Goal: Task Accomplishment & Management: Use online tool/utility

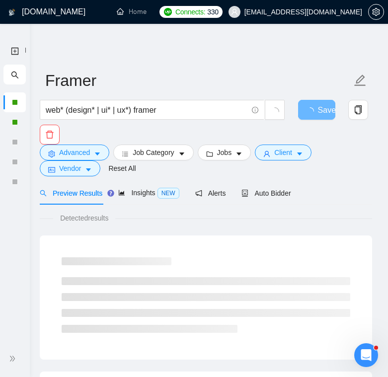
click at [43, 17] on h1 "[DOMAIN_NAME]" at bounding box center [54, 12] width 64 height 24
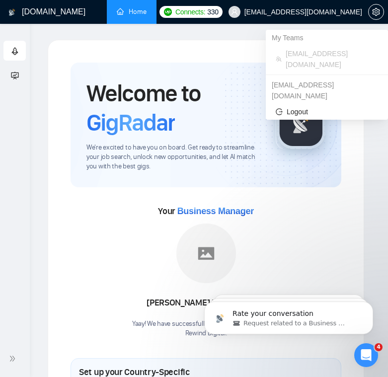
click at [338, 12] on span "[EMAIL_ADDRESS][DOMAIN_NAME]" at bounding box center [304, 12] width 118 height 0
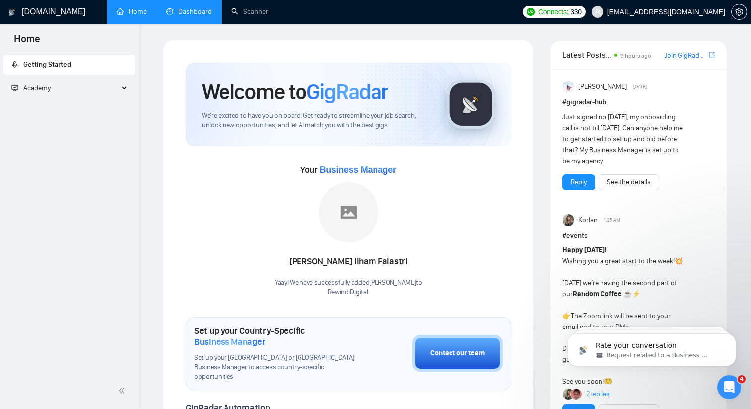
click at [196, 16] on link "Dashboard" at bounding box center [188, 11] width 45 height 8
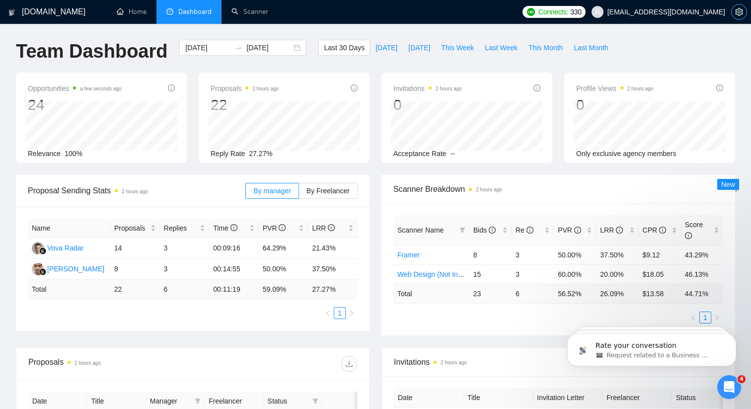
click at [388, 9] on icon "setting" at bounding box center [740, 12] width 8 height 8
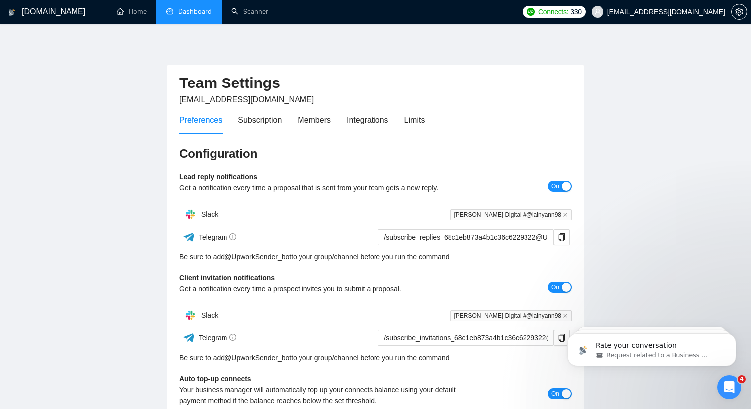
click at [47, 10] on h1 "[DOMAIN_NAME]" at bounding box center [54, 12] width 64 height 24
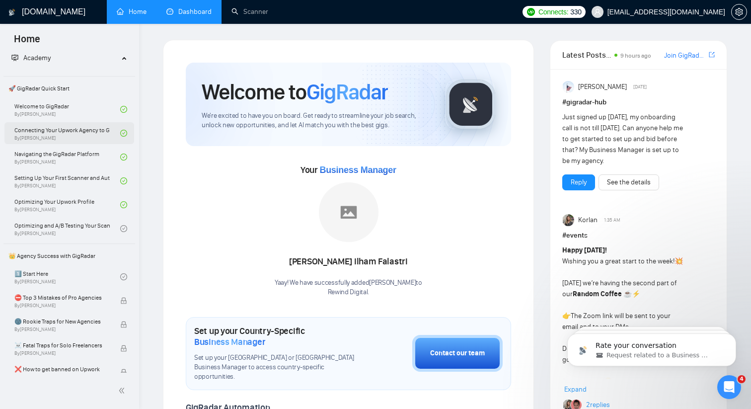
scroll to position [36, 0]
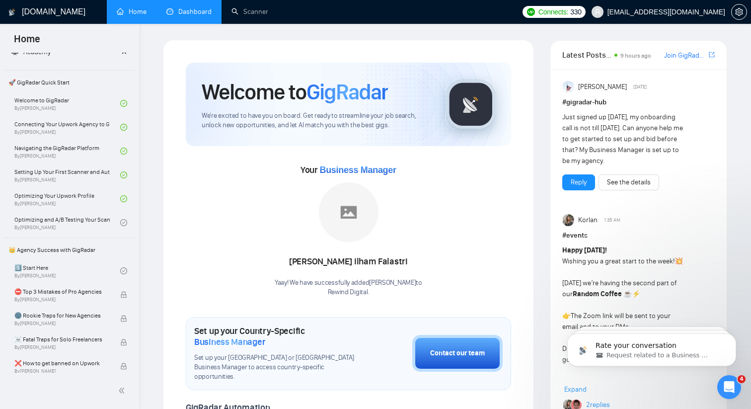
click at [190, 9] on link "Dashboard" at bounding box center [188, 11] width 45 height 8
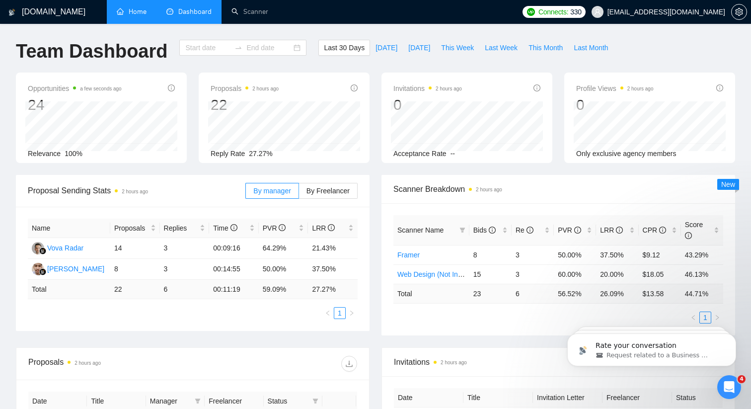
type input "[DATE]"
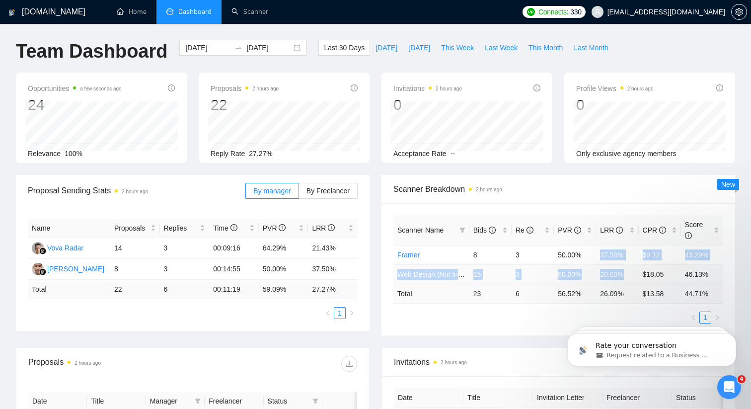
drag, startPoint x: 600, startPoint y: 257, endPoint x: 623, endPoint y: 271, distance: 26.8
click at [388, 271] on tbody "Framer 8 3 50.00% 37.50% $9.12 43.29% Web Design (Not Including Ecommerce / Sho…" at bounding box center [559, 264] width 330 height 39
click at [388, 188] on span "Scanner Breakdown 2 hours ago" at bounding box center [559, 189] width 330 height 12
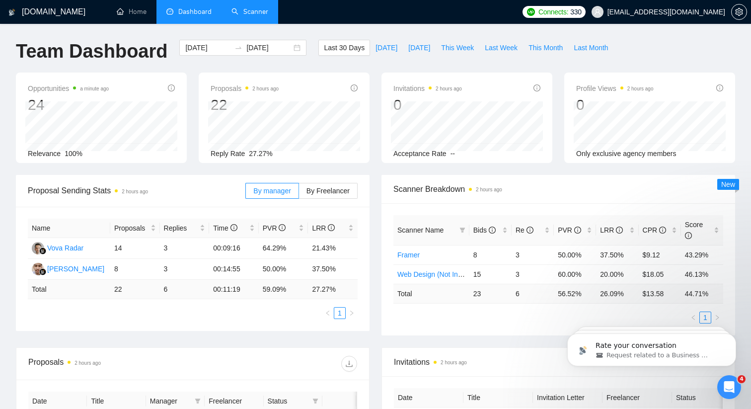
click at [247, 16] on link "Scanner" at bounding box center [250, 11] width 37 height 8
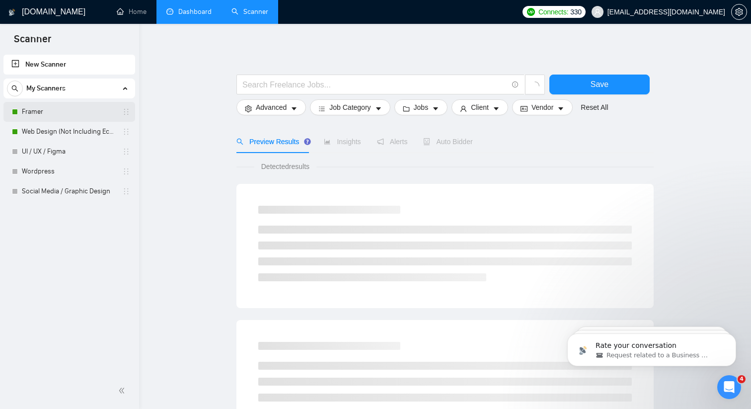
click at [77, 108] on link "Framer" at bounding box center [69, 112] width 94 height 20
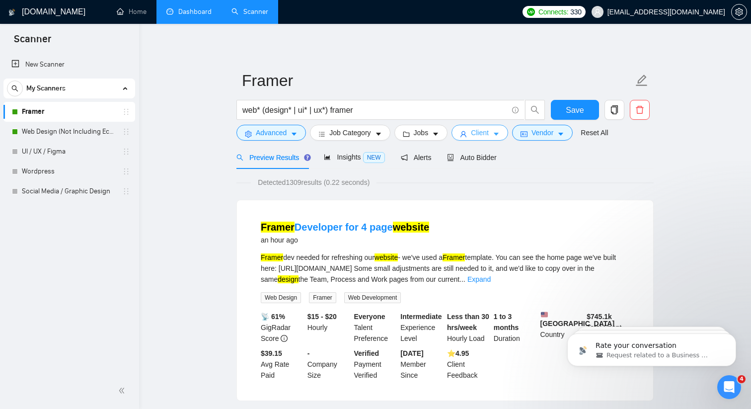
click at [388, 129] on button "Client" at bounding box center [480, 133] width 57 height 16
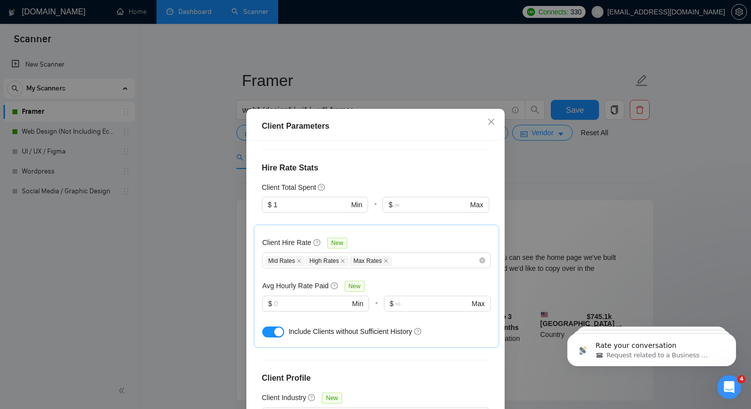
scroll to position [77, 0]
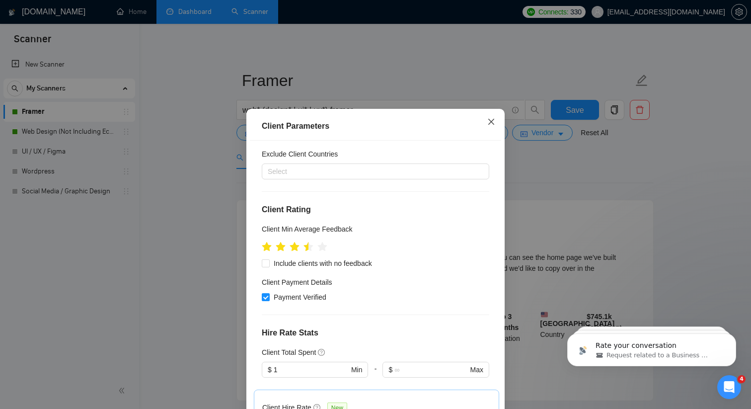
click at [388, 125] on icon "close" at bounding box center [492, 122] width 8 height 8
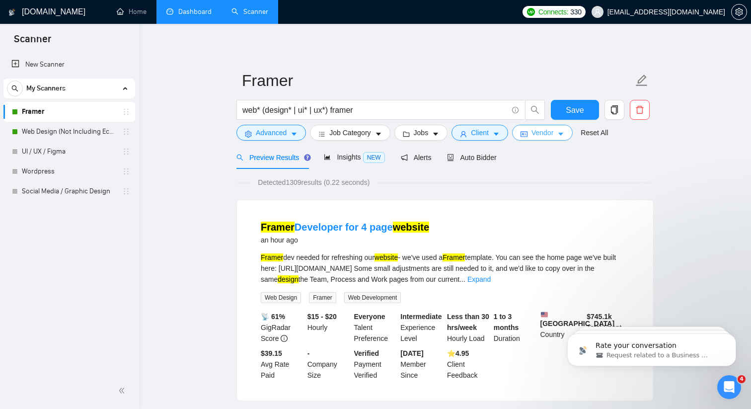
click at [388, 130] on span "Vendor" at bounding box center [543, 132] width 22 height 11
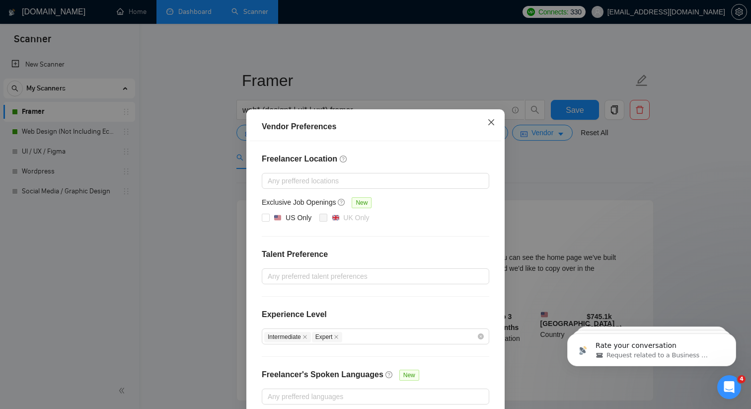
click at [388, 116] on span "Close" at bounding box center [491, 122] width 27 height 27
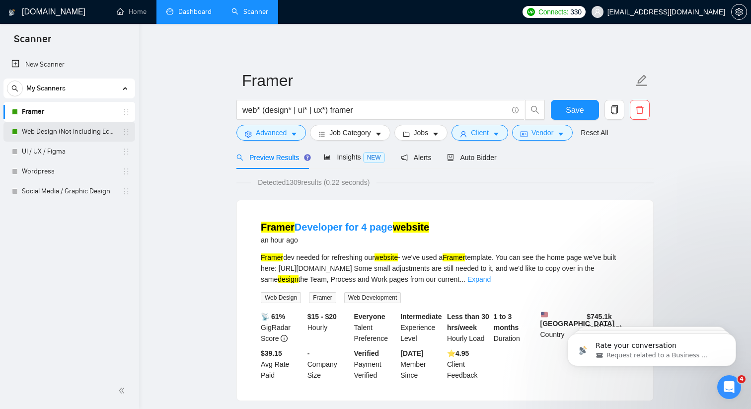
click at [52, 130] on link "Web Design (Not Including Ecommerce / Shopify)" at bounding box center [69, 132] width 94 height 20
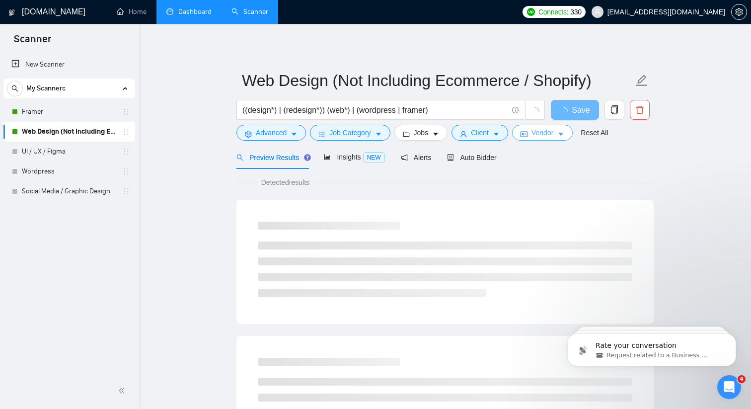
click at [388, 128] on span "Vendor" at bounding box center [543, 132] width 22 height 11
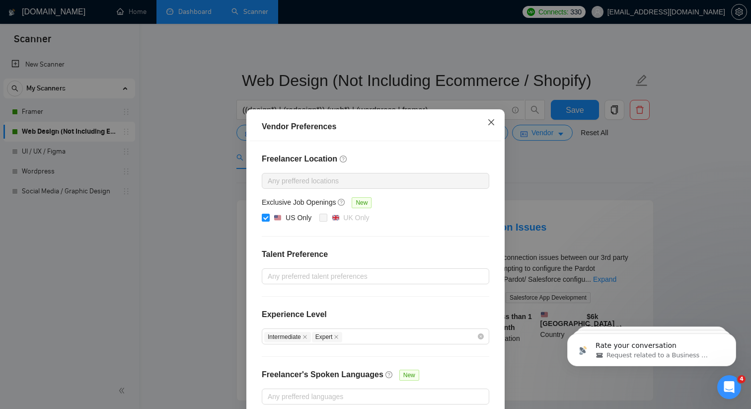
click at [388, 123] on icon "close" at bounding box center [492, 122] width 8 height 8
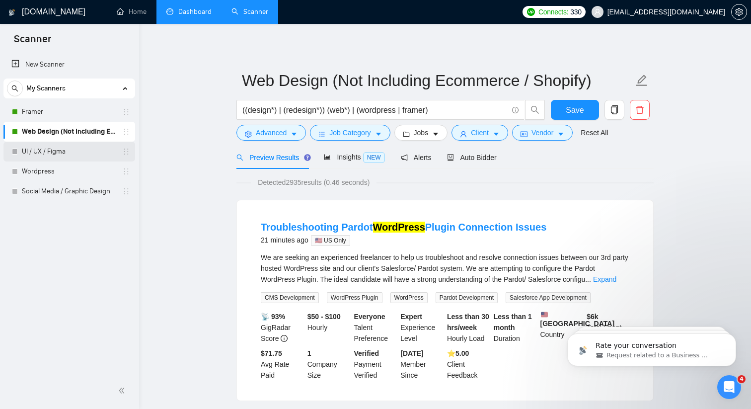
click at [70, 154] on link "UI / UX / Figma" at bounding box center [69, 152] width 94 height 20
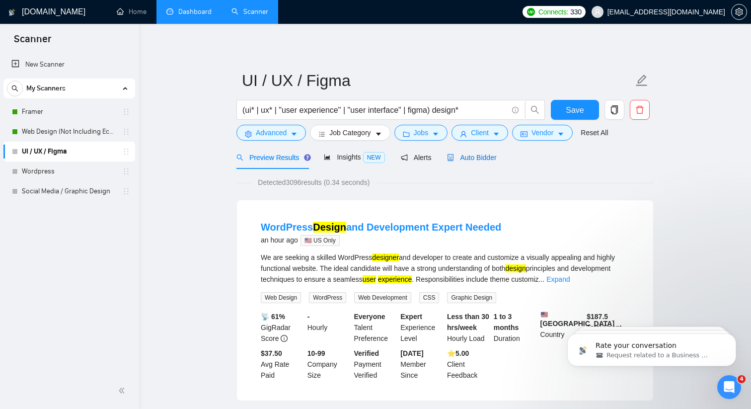
click at [388, 160] on span "Auto Bidder" at bounding box center [471, 158] width 49 height 8
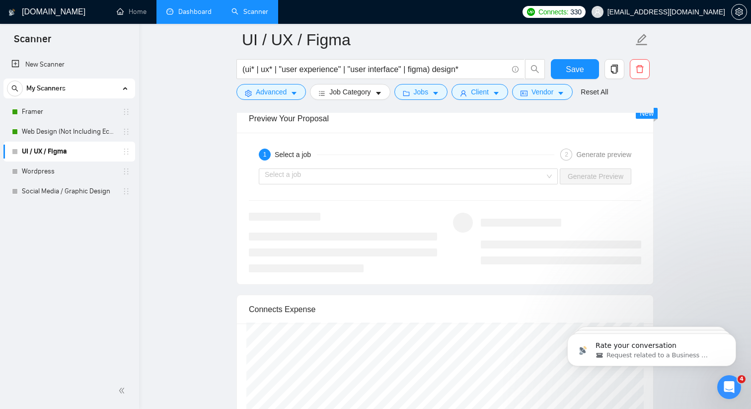
scroll to position [1843, 0]
click at [388, 174] on input "search" at bounding box center [405, 177] width 280 height 15
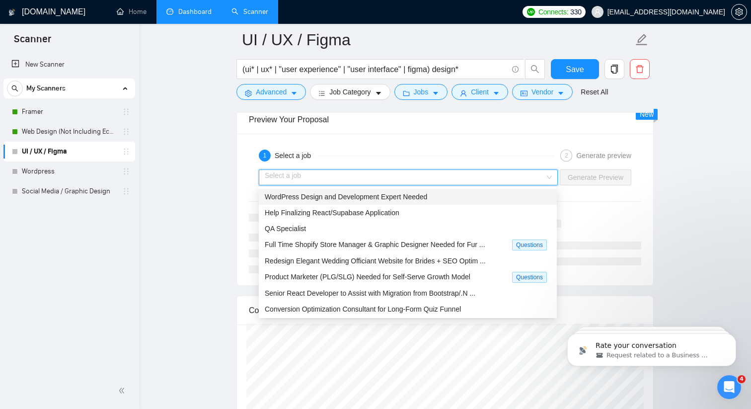
click at [365, 200] on span "WordPress Design and Development Expert Needed" at bounding box center [346, 197] width 163 height 8
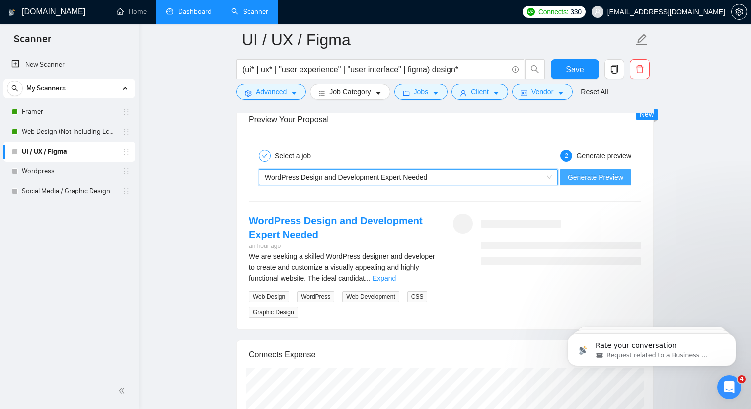
click at [388, 178] on button "Generate Preview" at bounding box center [596, 177] width 72 height 16
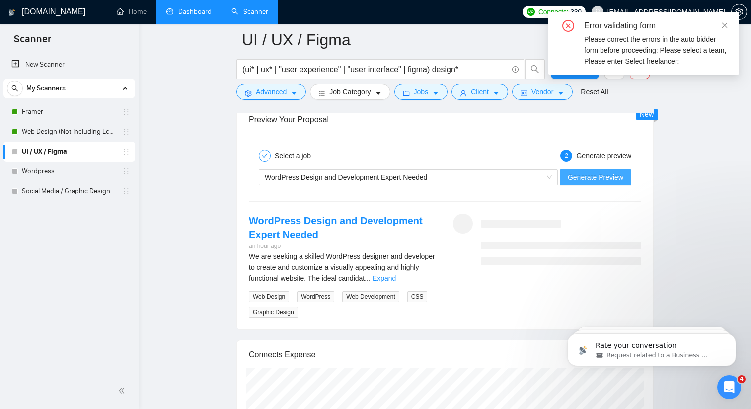
click at [388, 180] on span "Generate Preview" at bounding box center [596, 177] width 56 height 11
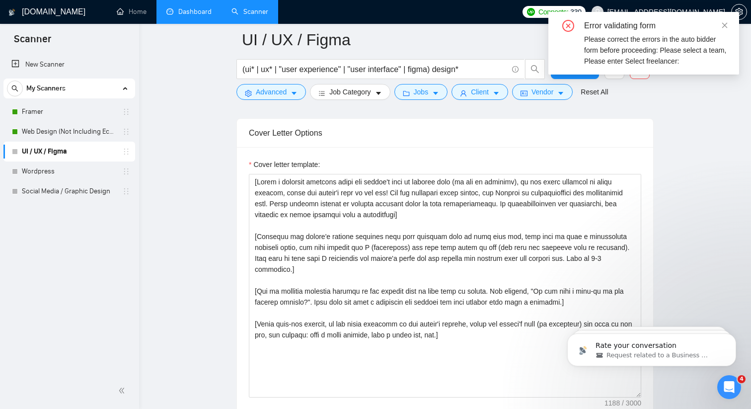
scroll to position [1041, 0]
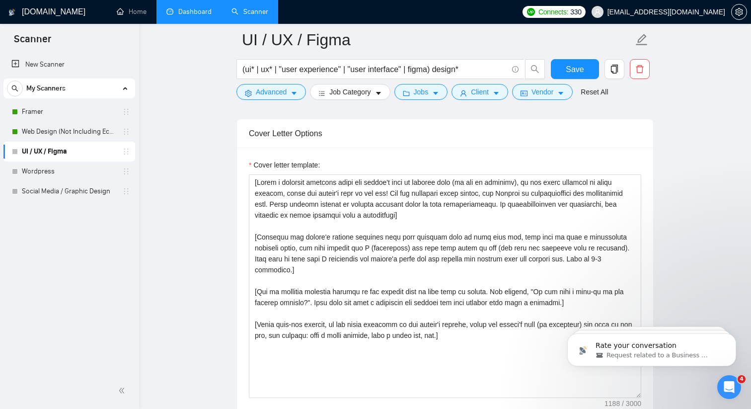
click at [37, 17] on h1 "[DOMAIN_NAME]" at bounding box center [54, 12] width 64 height 24
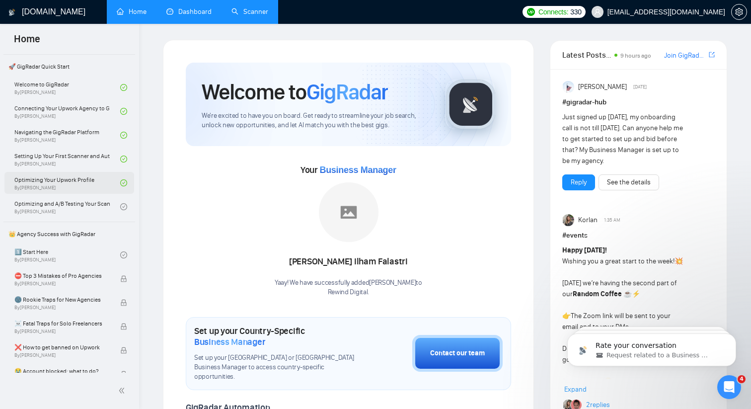
scroll to position [102, 0]
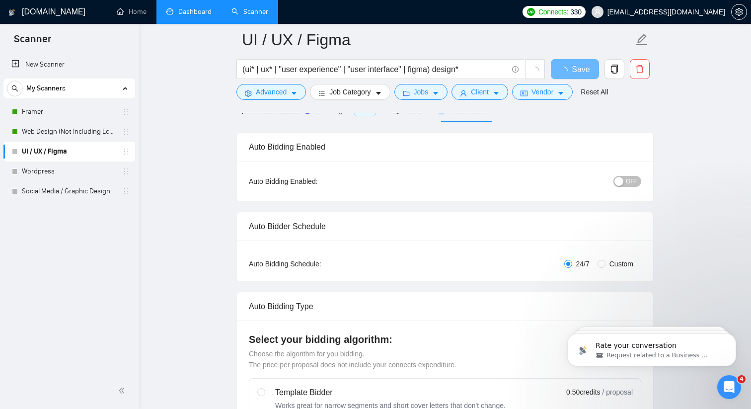
scroll to position [54, 0]
click at [177, 8] on link "Dashboard" at bounding box center [188, 11] width 45 height 8
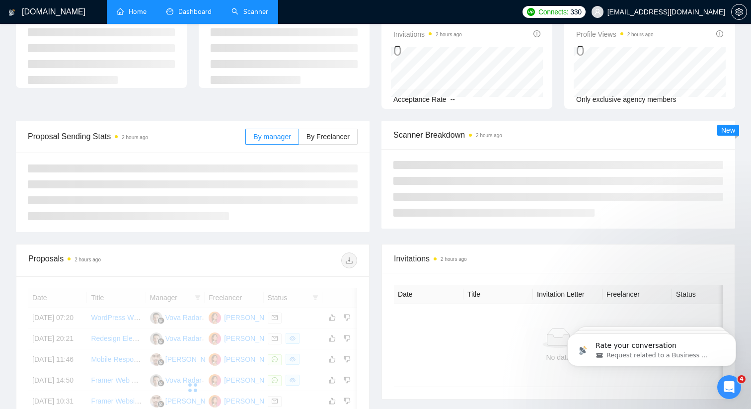
click at [127, 12] on link "Home" at bounding box center [132, 11] width 30 height 8
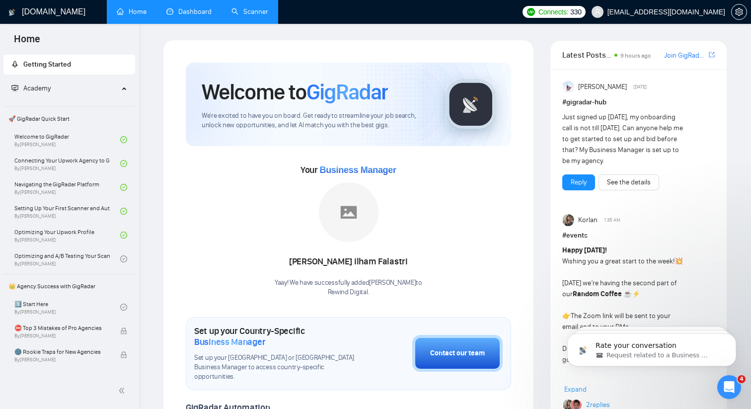
click at [243, 11] on link "Scanner" at bounding box center [250, 11] width 37 height 8
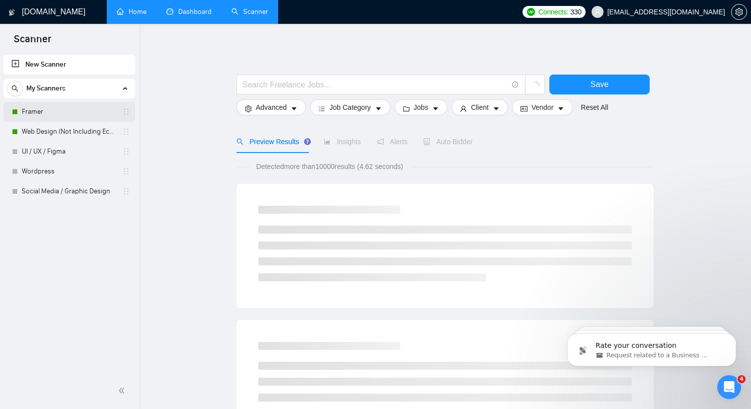
click at [76, 109] on link "Framer" at bounding box center [69, 112] width 94 height 20
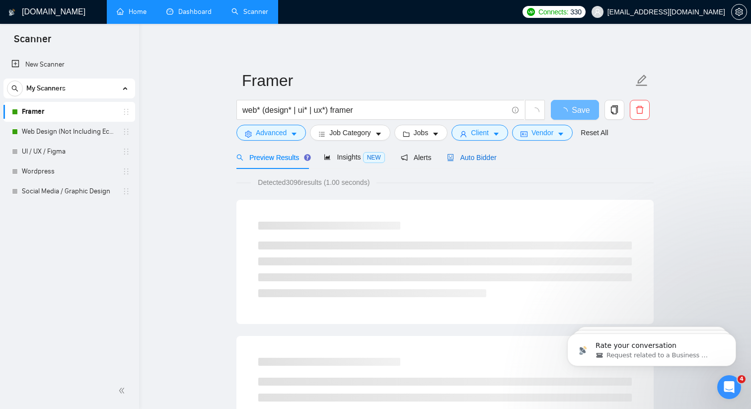
click at [388, 159] on span "Auto Bidder" at bounding box center [471, 158] width 49 height 8
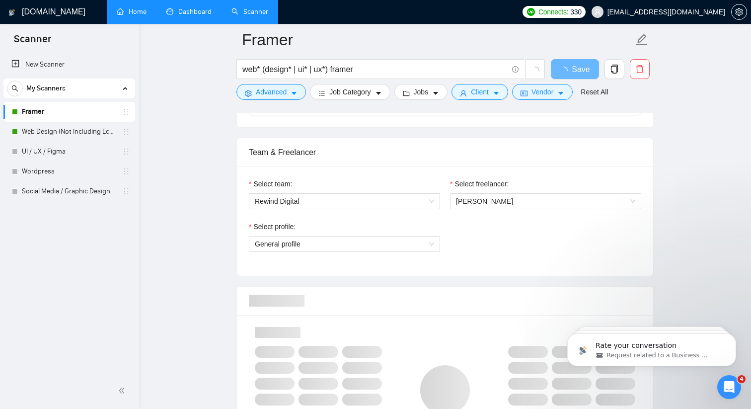
scroll to position [488, 0]
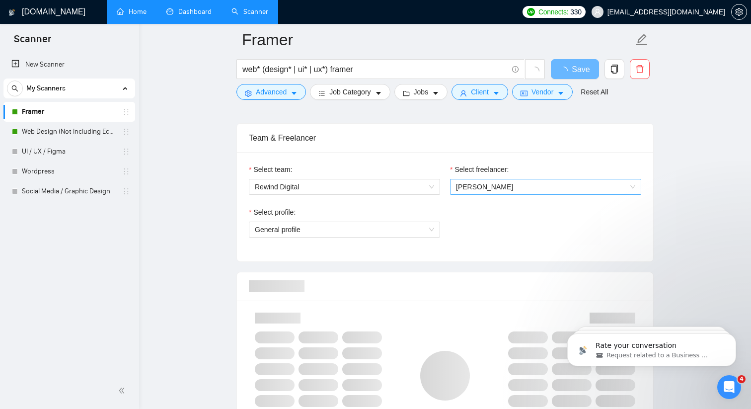
click at [388, 187] on span "[PERSON_NAME]" at bounding box center [545, 186] width 179 height 15
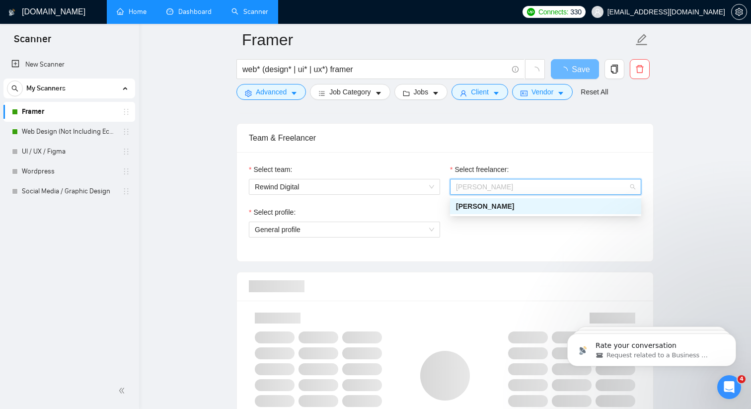
click at [388, 187] on span "[PERSON_NAME]" at bounding box center [545, 186] width 179 height 15
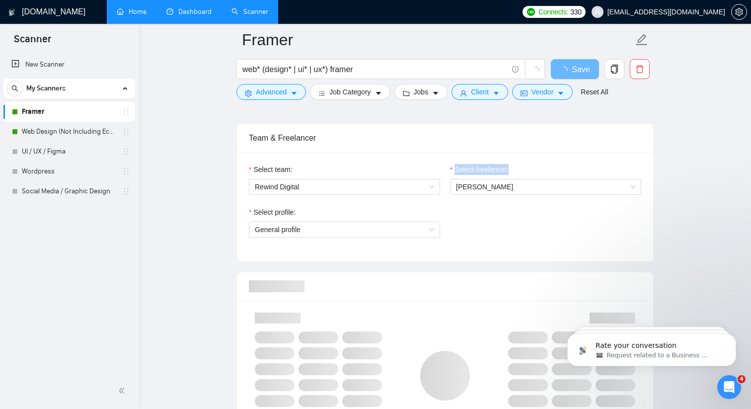
drag, startPoint x: 513, startPoint y: 169, endPoint x: 438, endPoint y: 170, distance: 75.1
click at [388, 170] on div "Select team: Rewind Digital Select freelancer: [PERSON_NAME]" at bounding box center [445, 185] width 403 height 43
click at [388, 163] on div "Select team: Rewind Digital Select freelancer: [PERSON_NAME] Select profile: Ge…" at bounding box center [445, 206] width 416 height 109
click at [388, 183] on span "[PERSON_NAME]" at bounding box center [545, 186] width 179 height 15
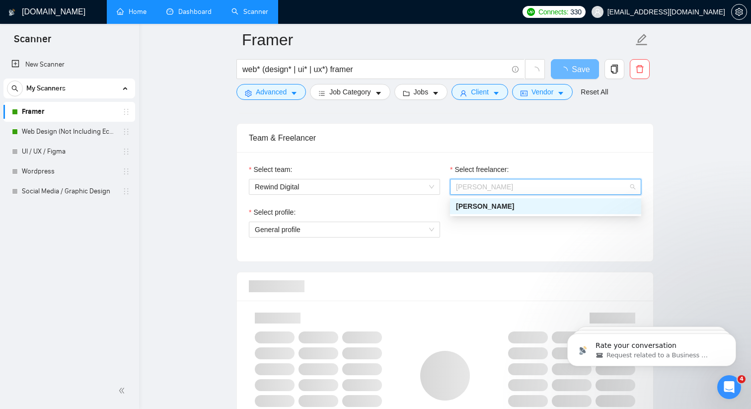
click at [388, 183] on span "[PERSON_NAME]" at bounding box center [545, 186] width 179 height 15
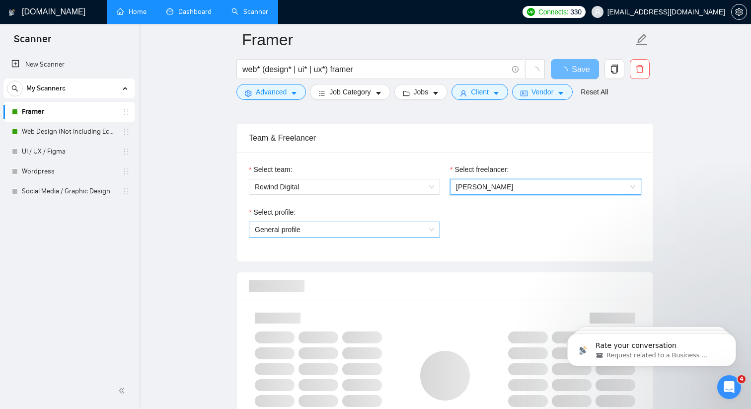
click at [388, 231] on span "General profile" at bounding box center [344, 229] width 179 height 15
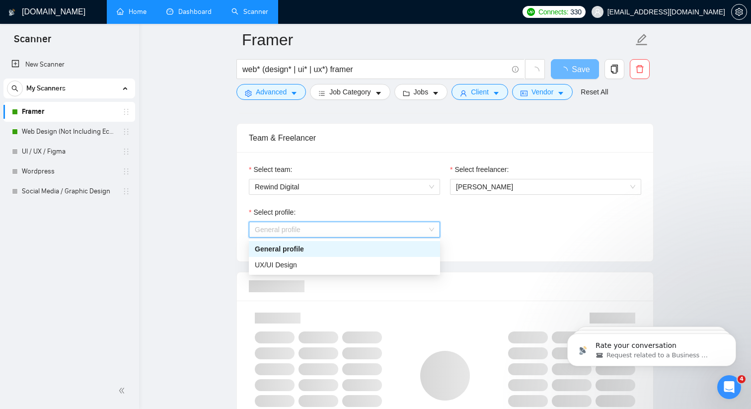
click at [388, 231] on span "General profile" at bounding box center [344, 229] width 179 height 15
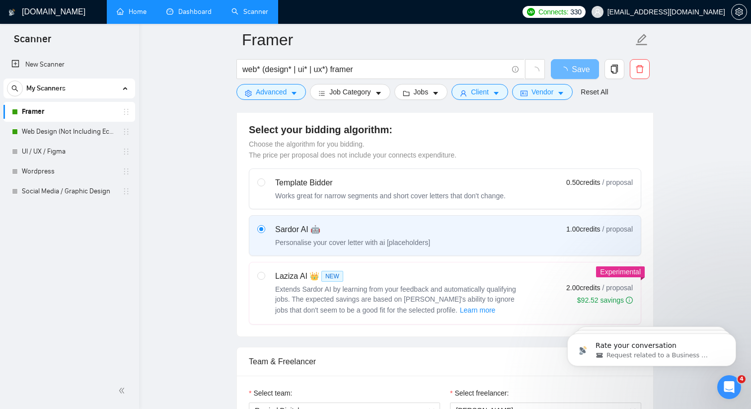
scroll to position [0, 0]
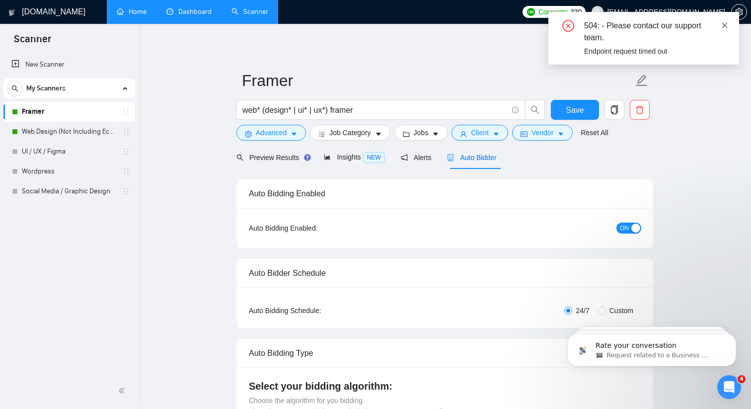
click at [388, 26] on icon "close" at bounding box center [725, 25] width 7 height 7
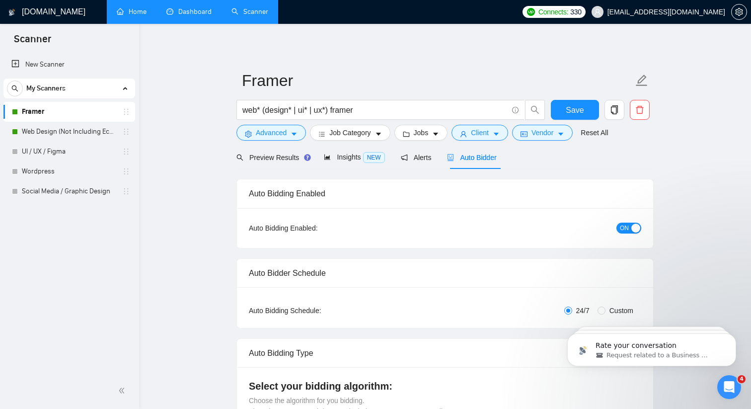
scroll to position [31, 0]
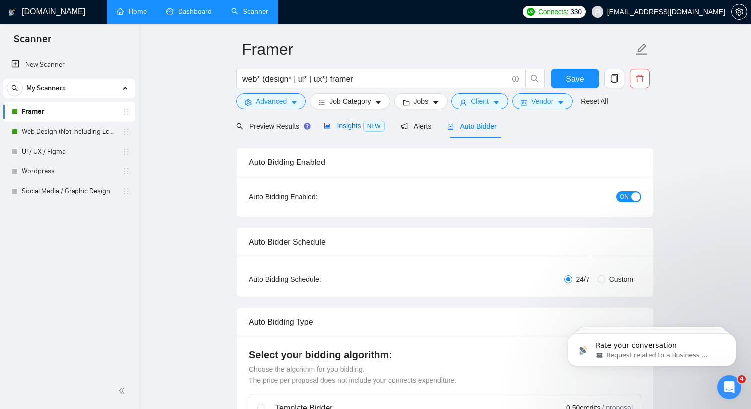
click at [374, 126] on span "NEW" at bounding box center [374, 126] width 22 height 11
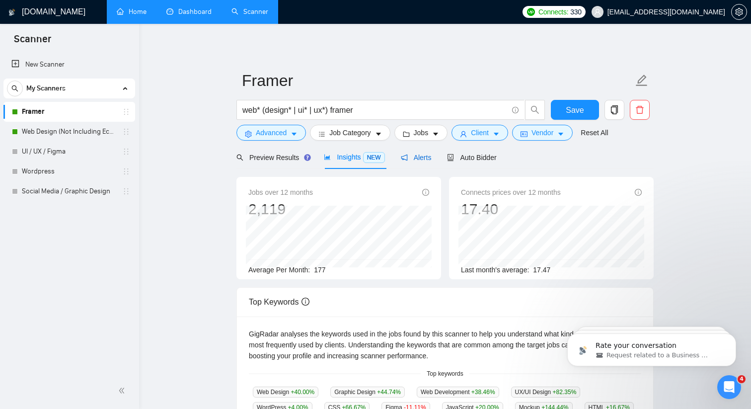
click at [388, 154] on span "Alerts" at bounding box center [416, 158] width 31 height 8
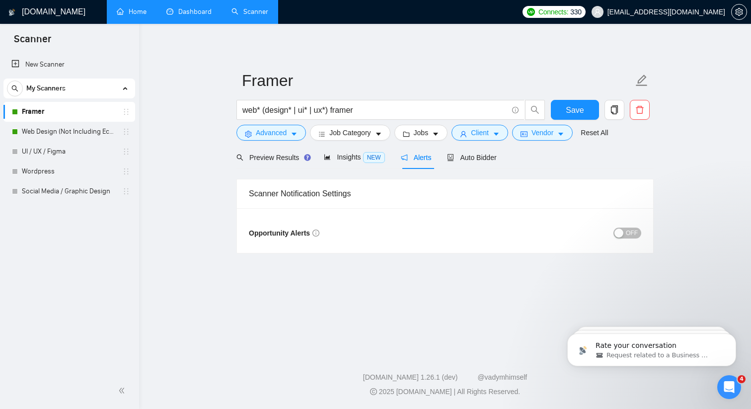
click at [388, 155] on div "Preview Results Insights NEW Alerts Auto Bidder" at bounding box center [367, 157] width 260 height 23
click at [388, 155] on span "Auto Bidder" at bounding box center [471, 158] width 49 height 8
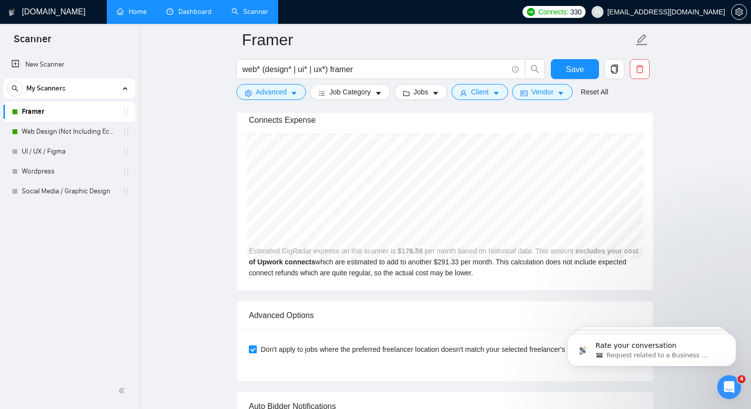
scroll to position [2128, 0]
drag, startPoint x: 522, startPoint y: 261, endPoint x: 456, endPoint y: 262, distance: 65.6
click at [388, 262] on div "Estimated GigRadar expense on this scanner is $ 176.58 per month based on histo…" at bounding box center [445, 213] width 416 height 156
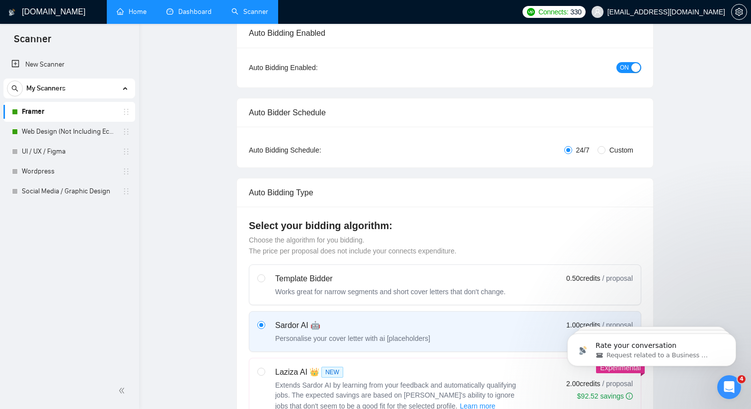
scroll to position [0, 0]
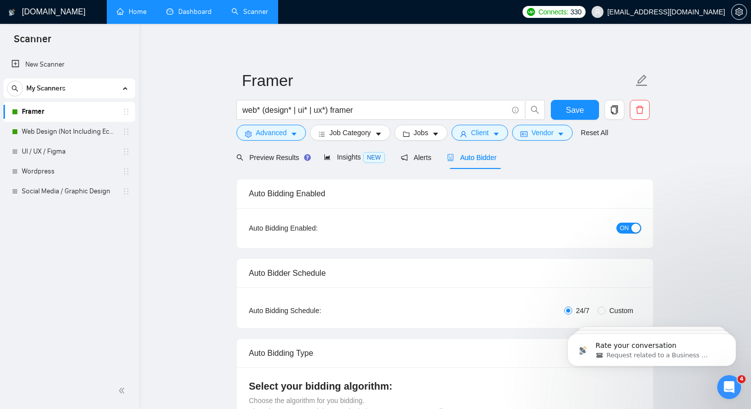
click at [137, 16] on link "Home" at bounding box center [132, 11] width 30 height 8
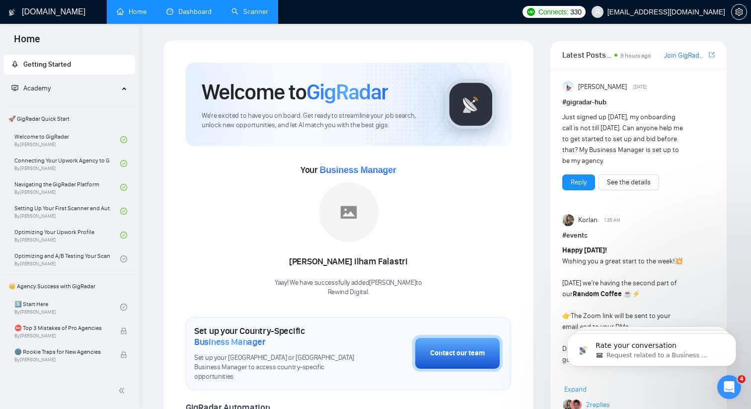
click at [253, 12] on link "Scanner" at bounding box center [250, 11] width 37 height 8
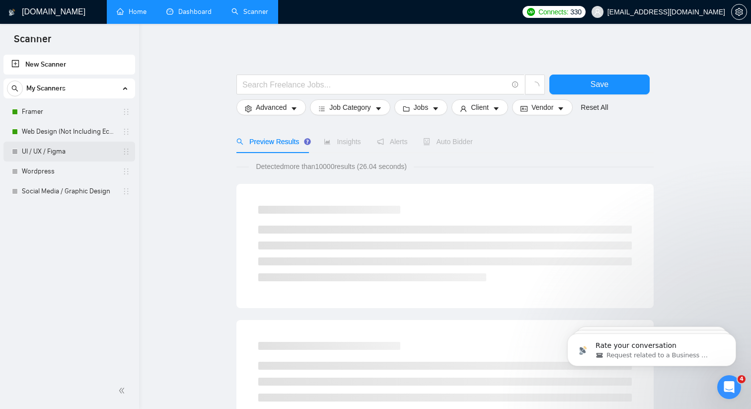
click at [62, 154] on link "UI / UX / Figma" at bounding box center [69, 152] width 94 height 20
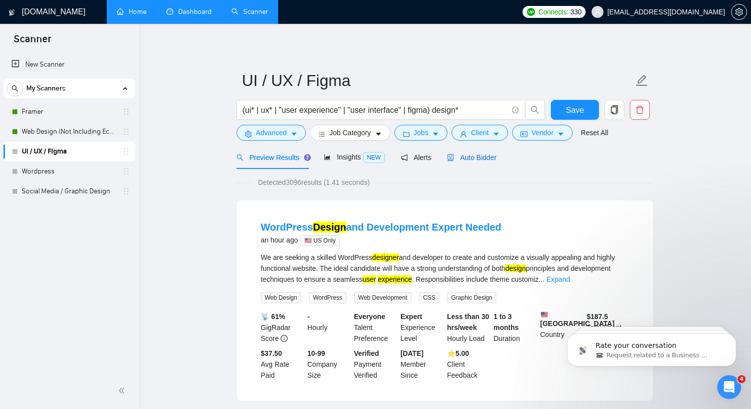
click at [388, 155] on span "Auto Bidder" at bounding box center [471, 158] width 49 height 8
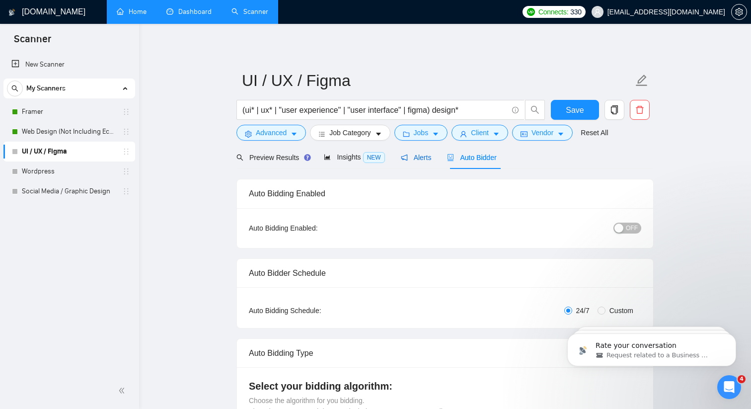
click at [388, 155] on span "Alerts" at bounding box center [416, 158] width 31 height 8
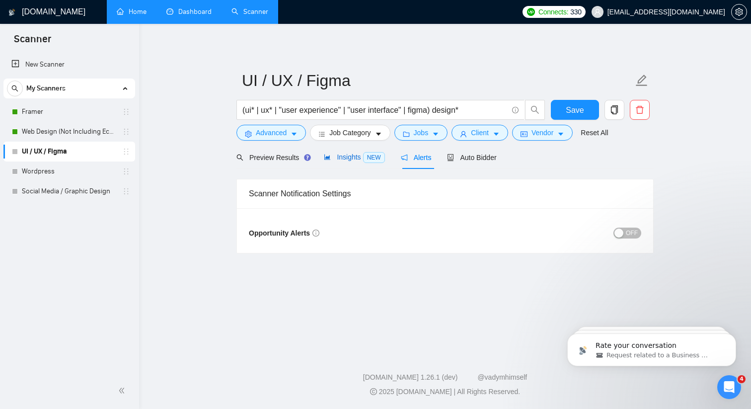
click at [353, 155] on span "Insights NEW" at bounding box center [354, 157] width 61 height 8
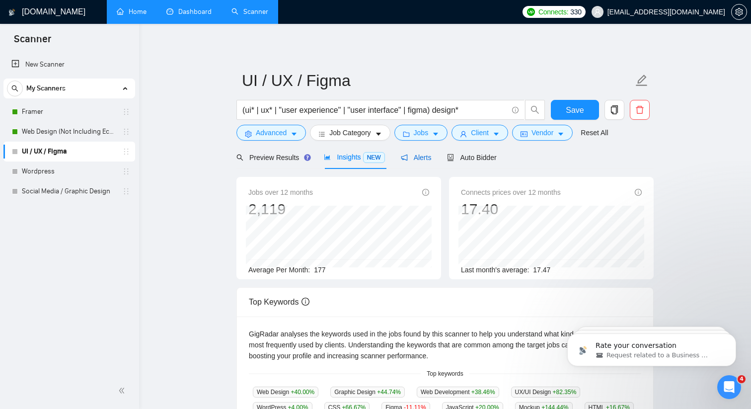
click at [388, 153] on div "Alerts" at bounding box center [416, 157] width 31 height 11
